Goal: Task Accomplishment & Management: Manage account settings

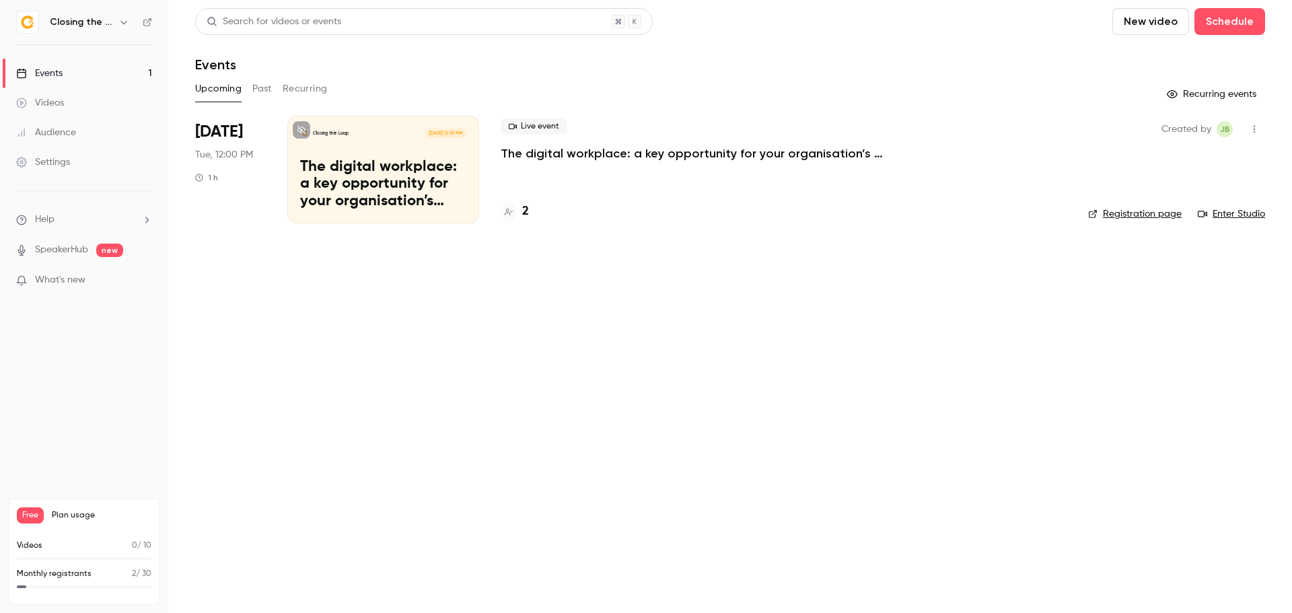
click at [219, 133] on span "[DATE]" at bounding box center [219, 132] width 48 height 22
click at [549, 151] on p "The digital workplace: a key opportunity for your organisation’s green strategy" at bounding box center [703, 153] width 404 height 16
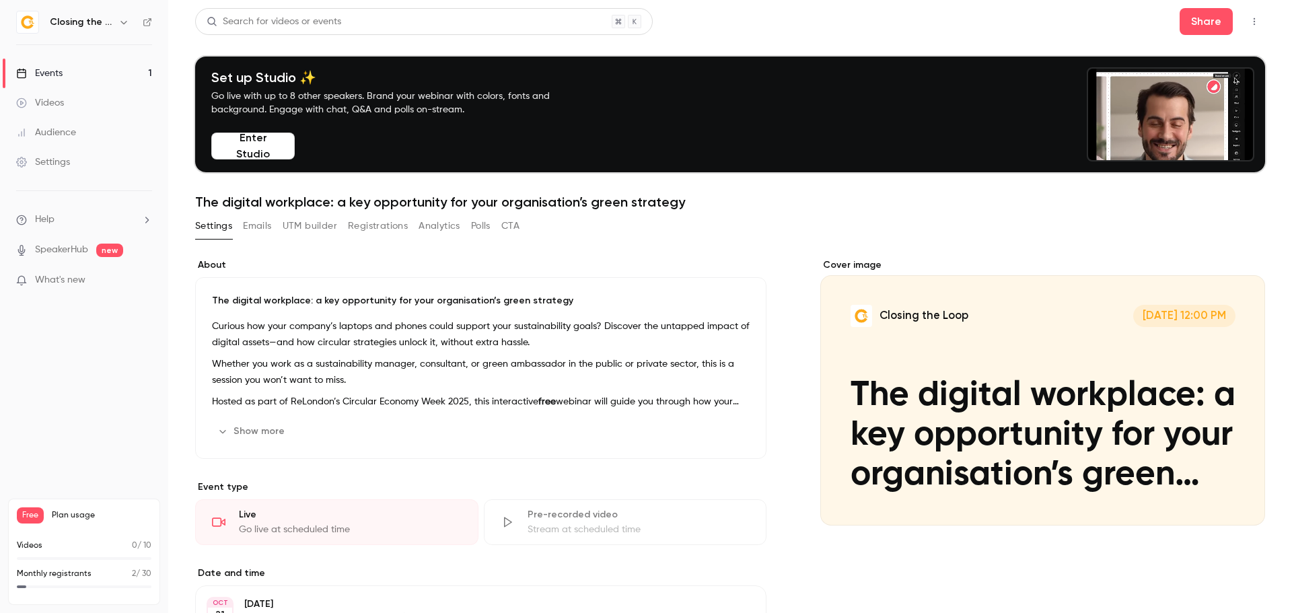
click at [386, 225] on button "Registrations" at bounding box center [378, 226] width 60 height 22
